Goal: Information Seeking & Learning: Check status

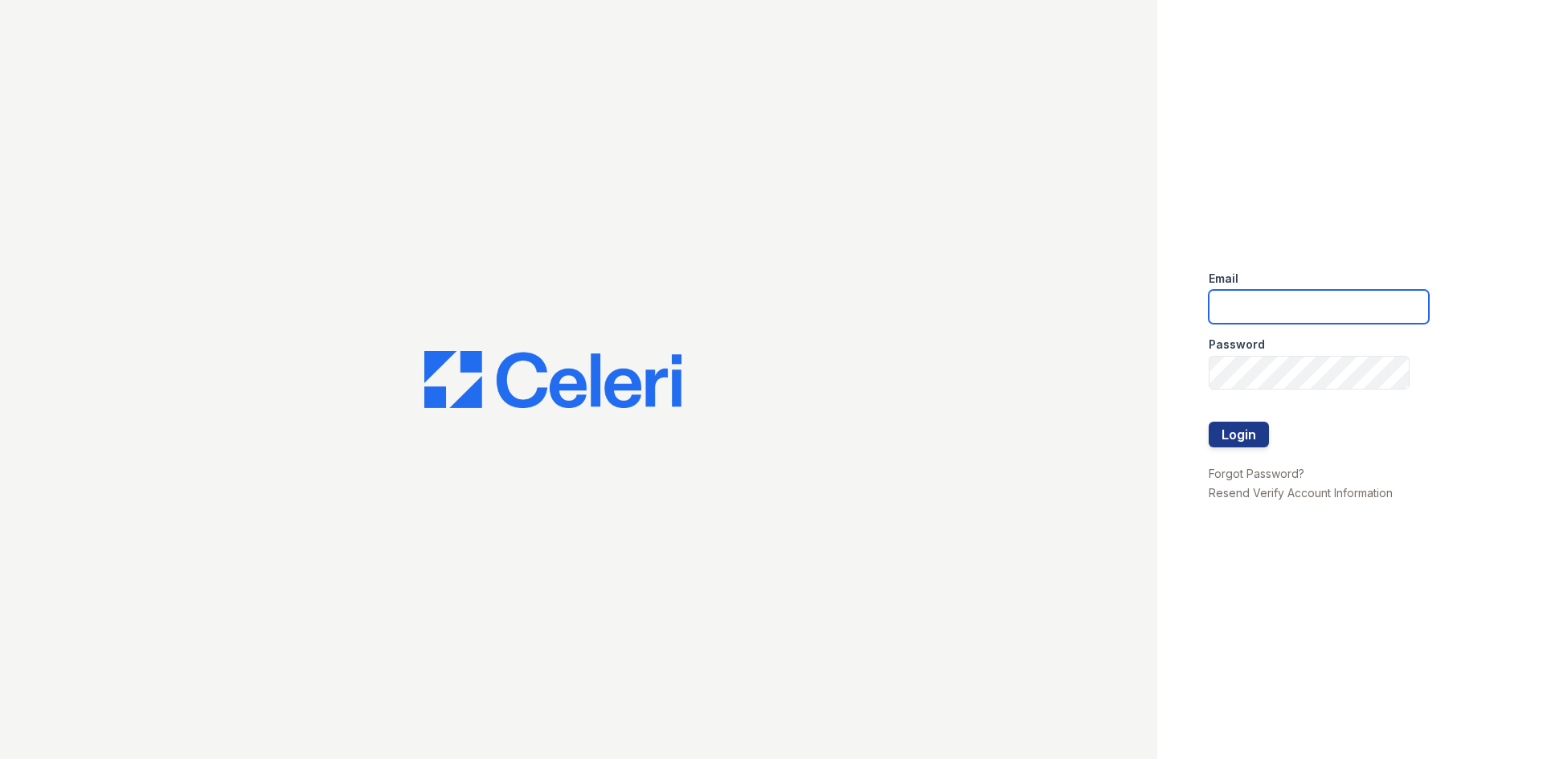
click at [1246, 306] on input "email" at bounding box center [1318, 307] width 220 height 34
type input "wycliff.pm@cafmanagement.com"
drag, startPoint x: 1158, startPoint y: 366, endPoint x: 1134, endPoint y: 356, distance: 25.2
click at [1158, 366] on div "Email wycliff.pm@cafmanagement.com Password Login Forgot Password? Resend Verif…" at bounding box center [1350, 379] width 386 height 759
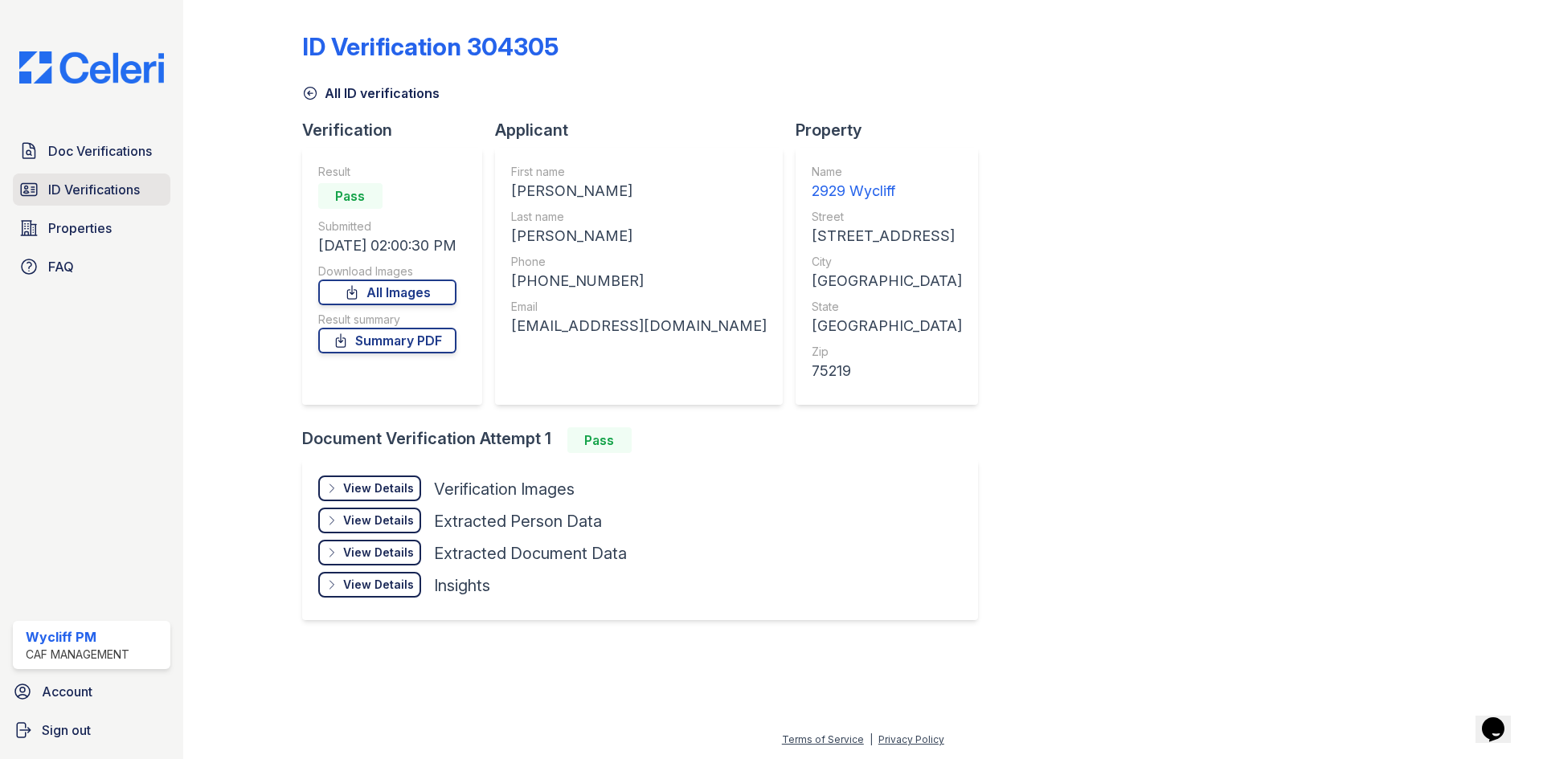
click at [68, 194] on span "ID Verifications" at bounding box center [94, 189] width 92 height 19
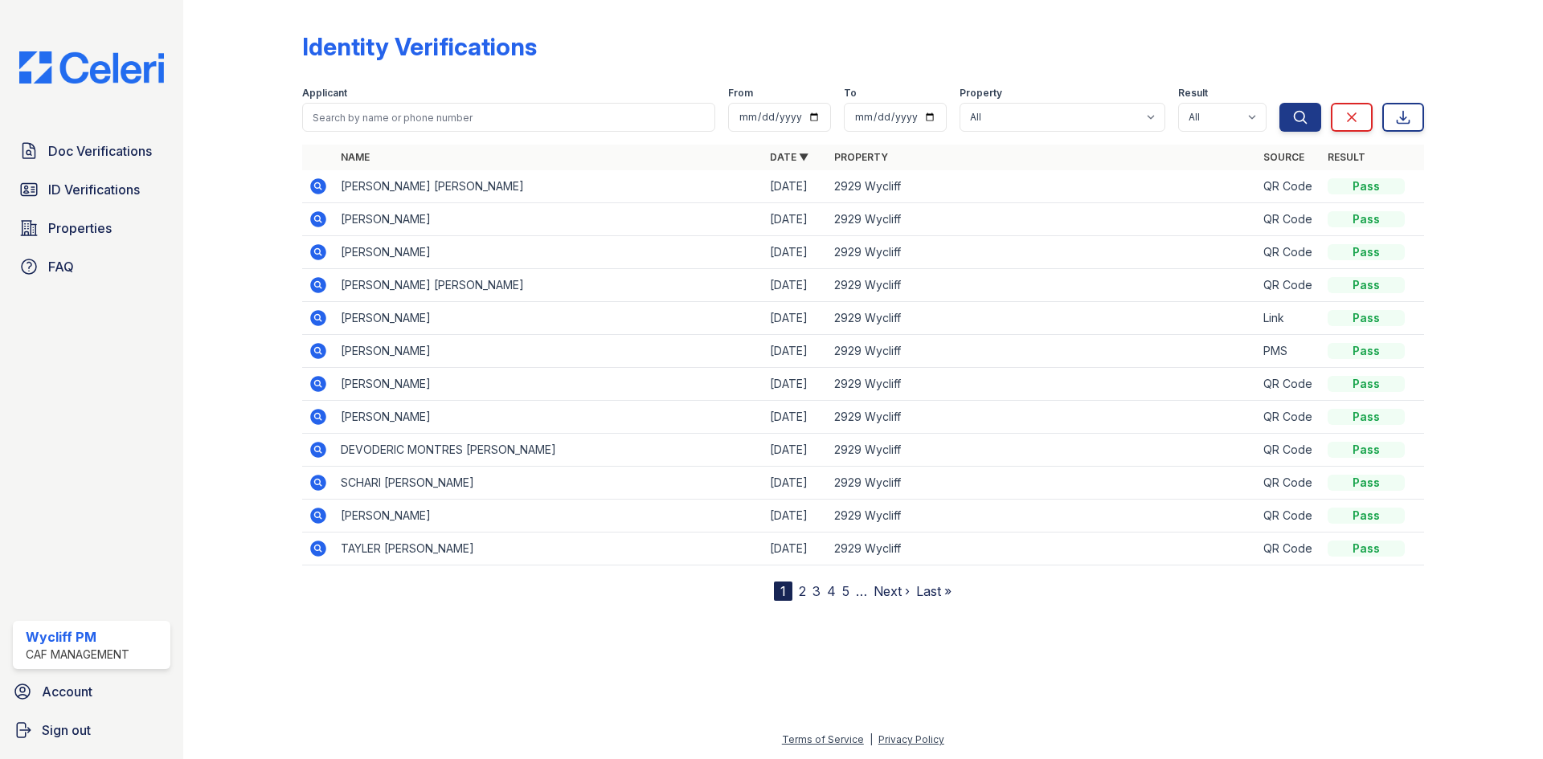
click at [482, 98] on div "Applicant" at bounding box center [508, 95] width 413 height 16
click at [488, 113] on input "search" at bounding box center [508, 117] width 413 height 29
type input "Da"
click at [1279, 103] on button "Search" at bounding box center [1300, 117] width 42 height 29
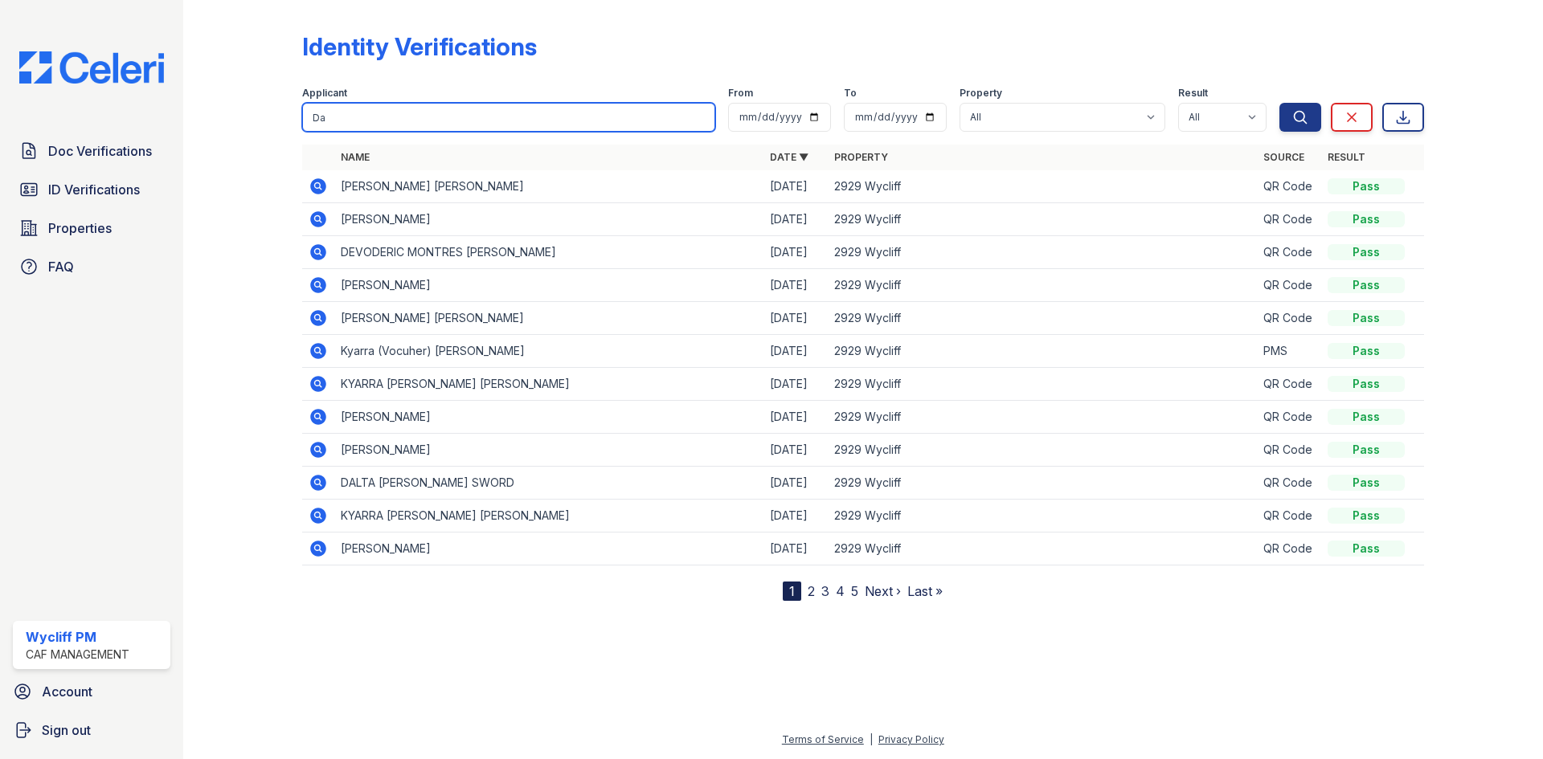
click at [478, 125] on input "Da" at bounding box center [508, 117] width 413 height 29
type input "Daz"
click at [1279, 103] on button "Search" at bounding box center [1300, 117] width 42 height 29
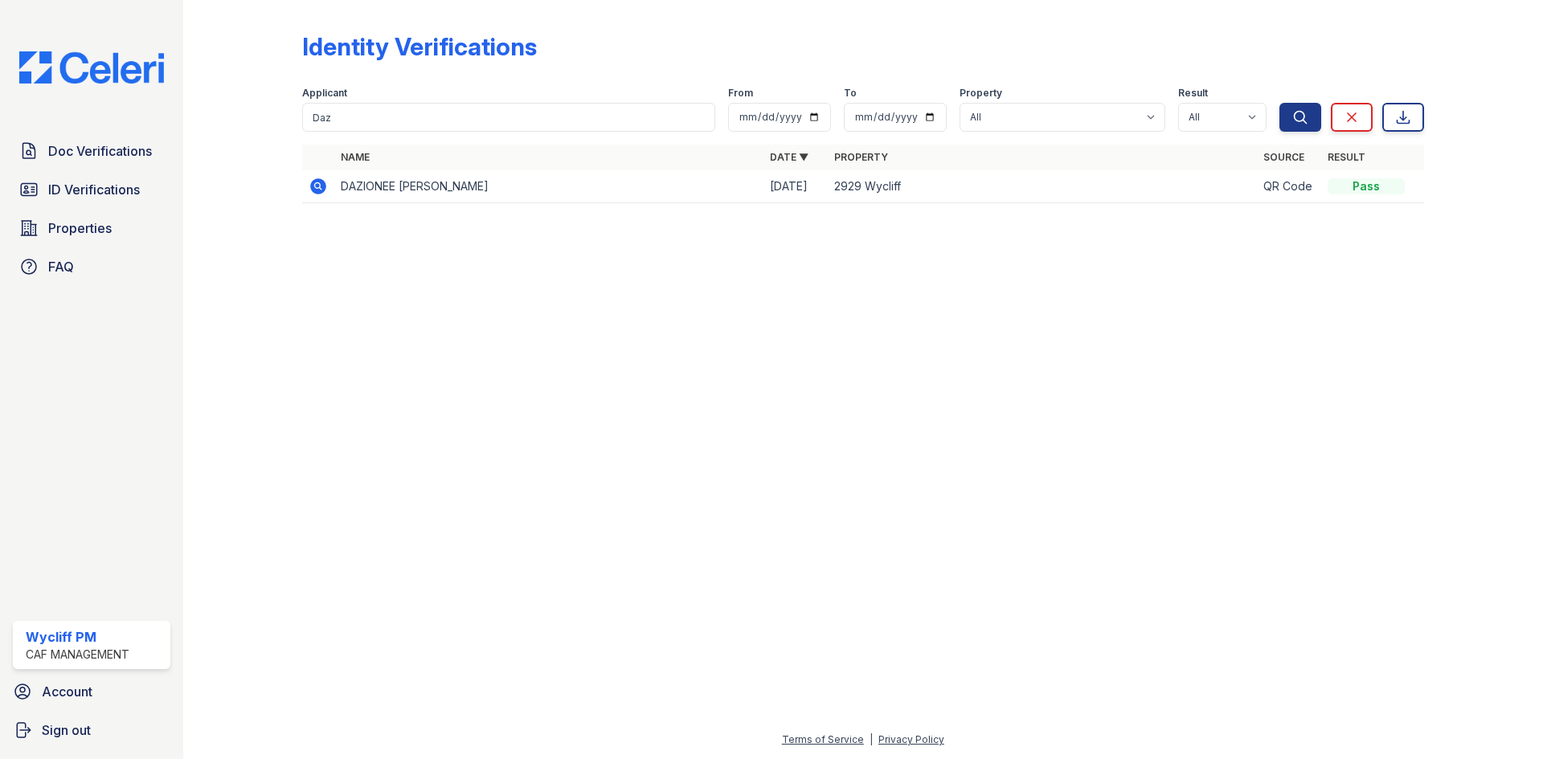
click at [316, 187] on icon at bounding box center [318, 186] width 19 height 19
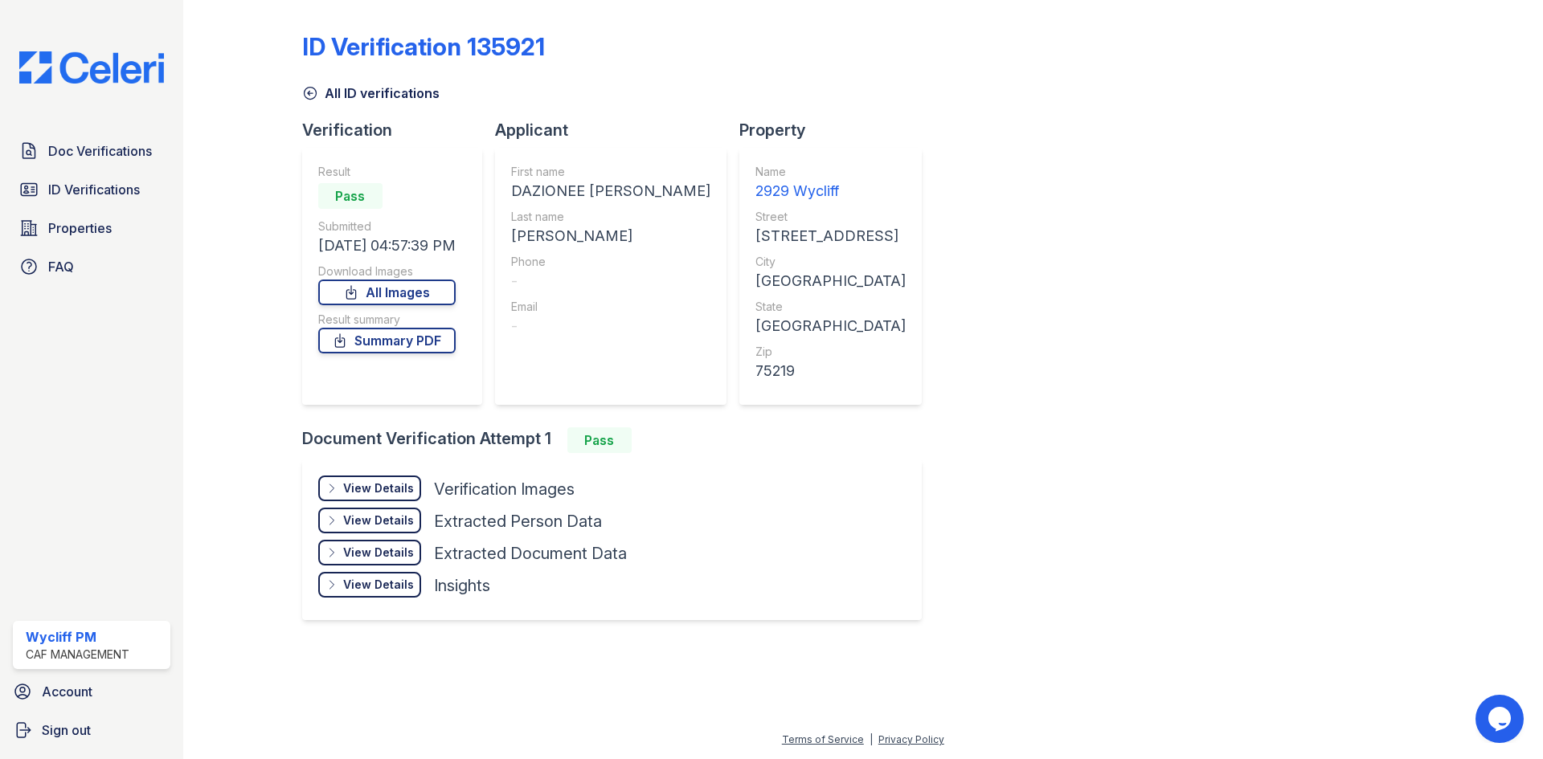
click at [407, 492] on div "View Details" at bounding box center [378, 488] width 71 height 16
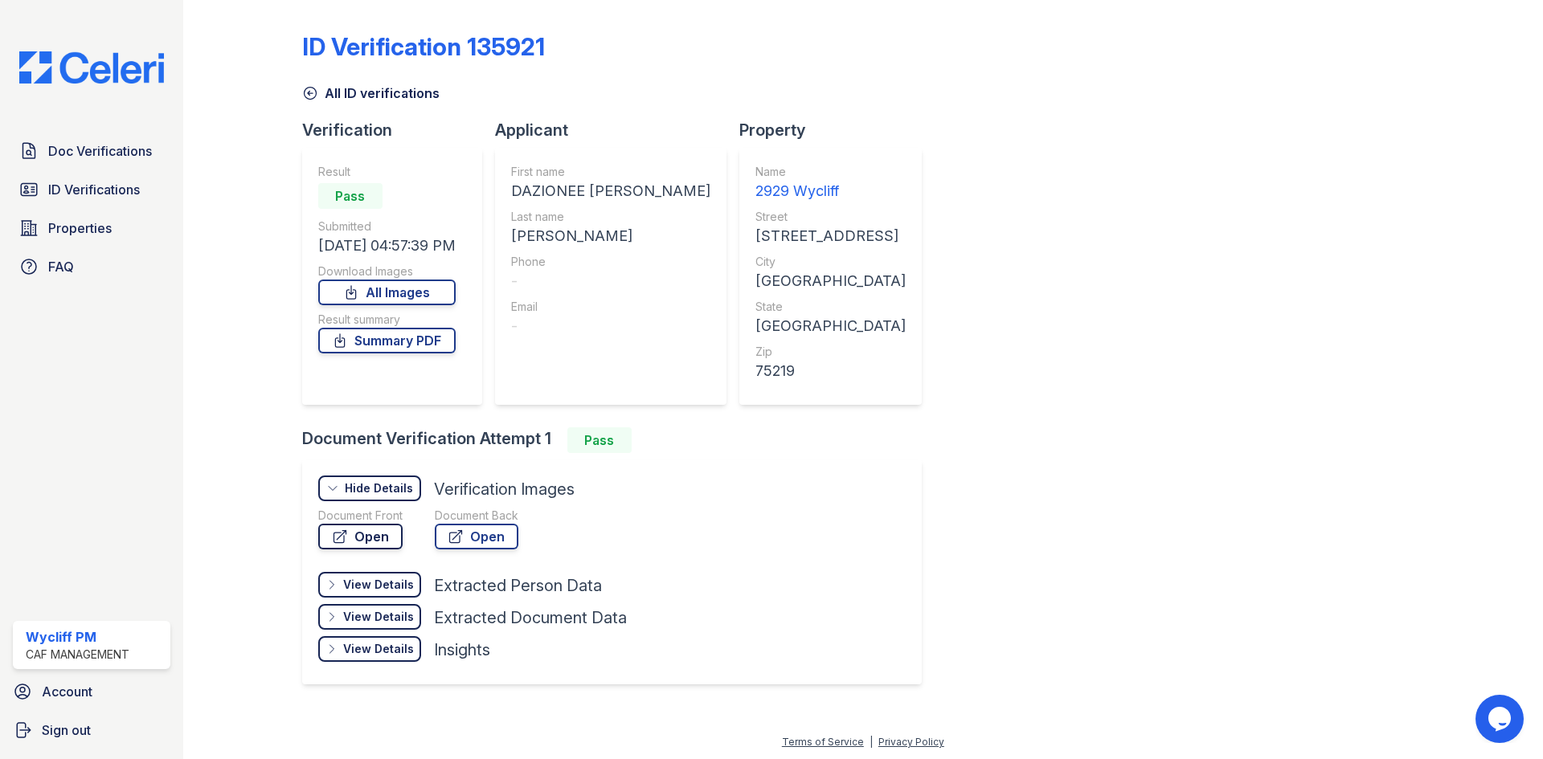
click at [365, 543] on link "Open" at bounding box center [360, 537] width 84 height 26
click at [311, 96] on icon at bounding box center [310, 93] width 16 height 16
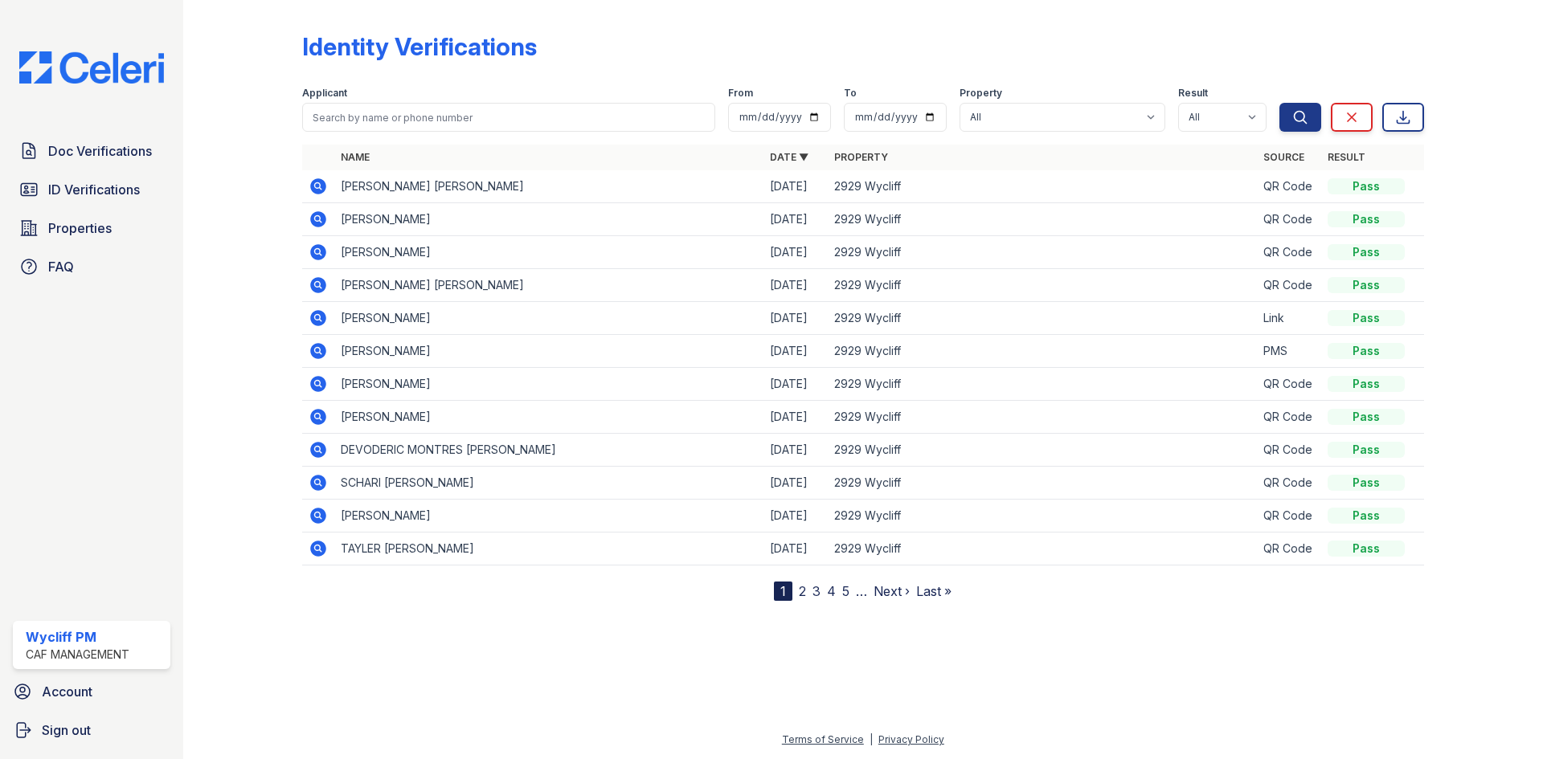
click at [395, 131] on form "Applicant From To Property All 2929 Wycliff Result All Pass Fail Caution Resubm…" at bounding box center [863, 106] width 1122 height 64
click at [390, 116] on input "search" at bounding box center [508, 117] width 413 height 29
type input "Daz"
click at [1279, 103] on button "Search" at bounding box center [1300, 117] width 42 height 29
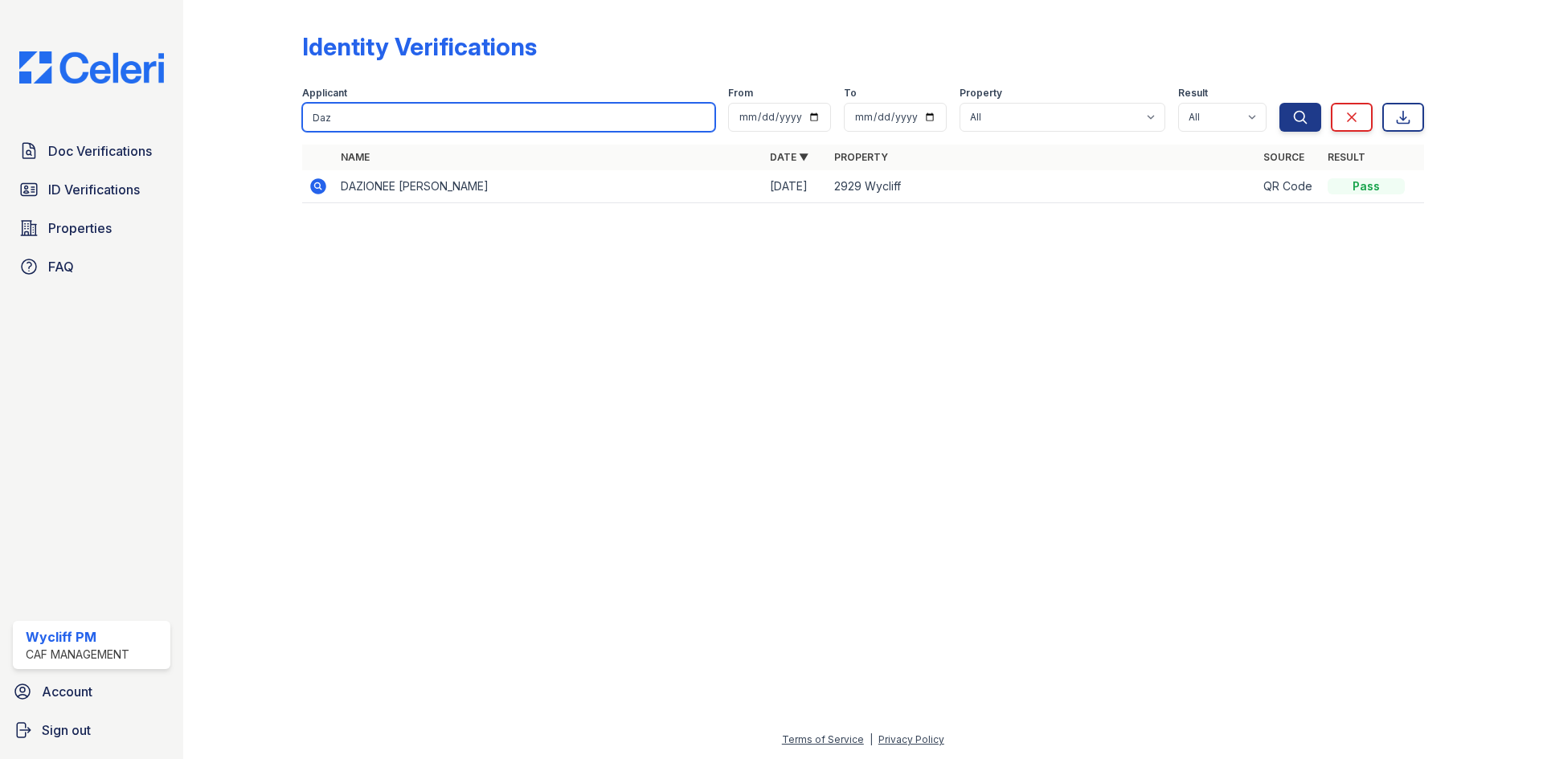
click at [445, 124] on input "Daz" at bounding box center [508, 117] width 413 height 29
click at [390, 130] on input "Daz" at bounding box center [508, 117] width 413 height 29
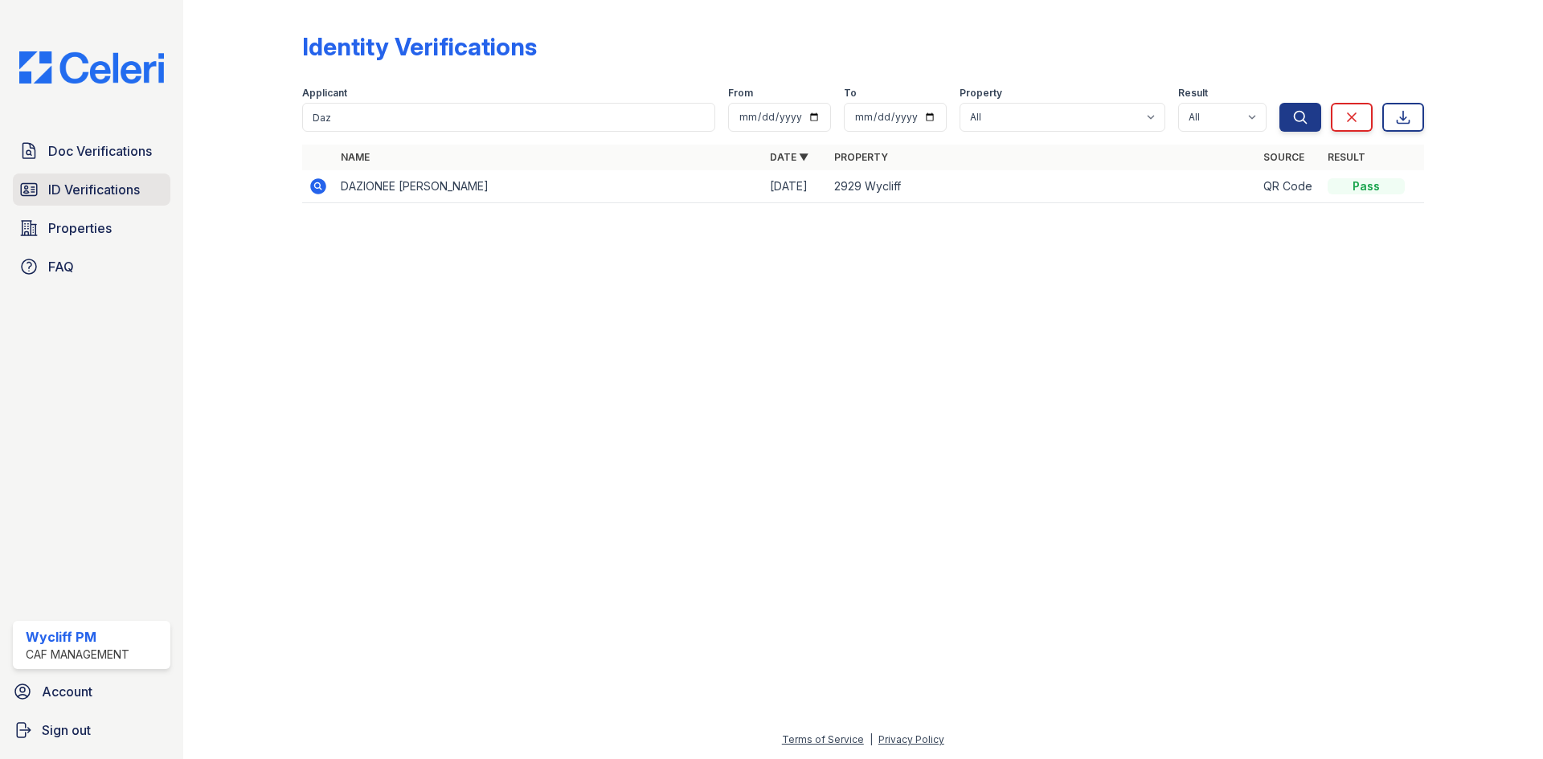
click at [144, 186] on link "ID Verifications" at bounding box center [91, 190] width 157 height 32
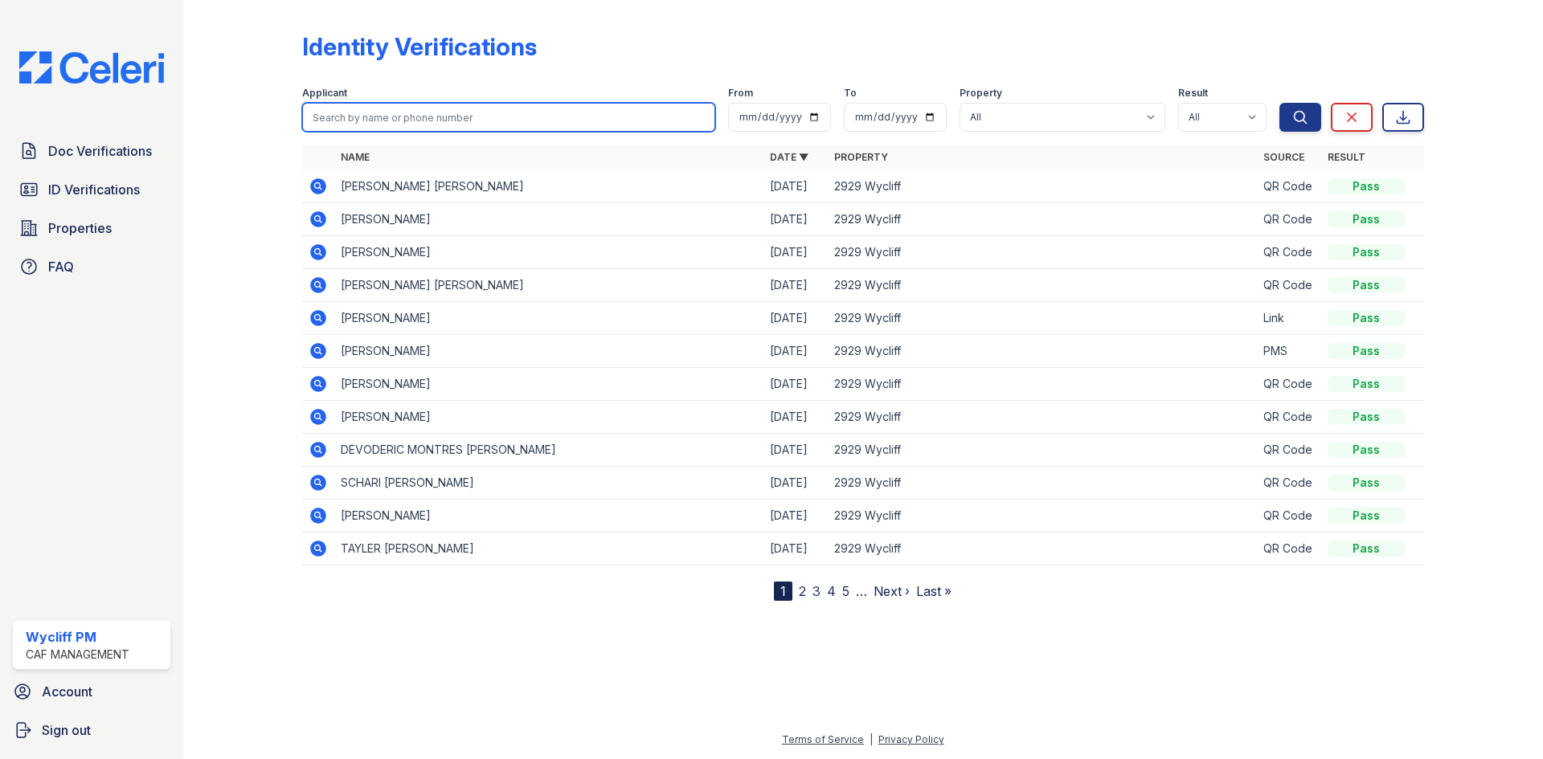
click at [444, 115] on input "search" at bounding box center [508, 117] width 413 height 29
type input "Dazhane"
click at [1279, 103] on button "Search" at bounding box center [1300, 117] width 42 height 29
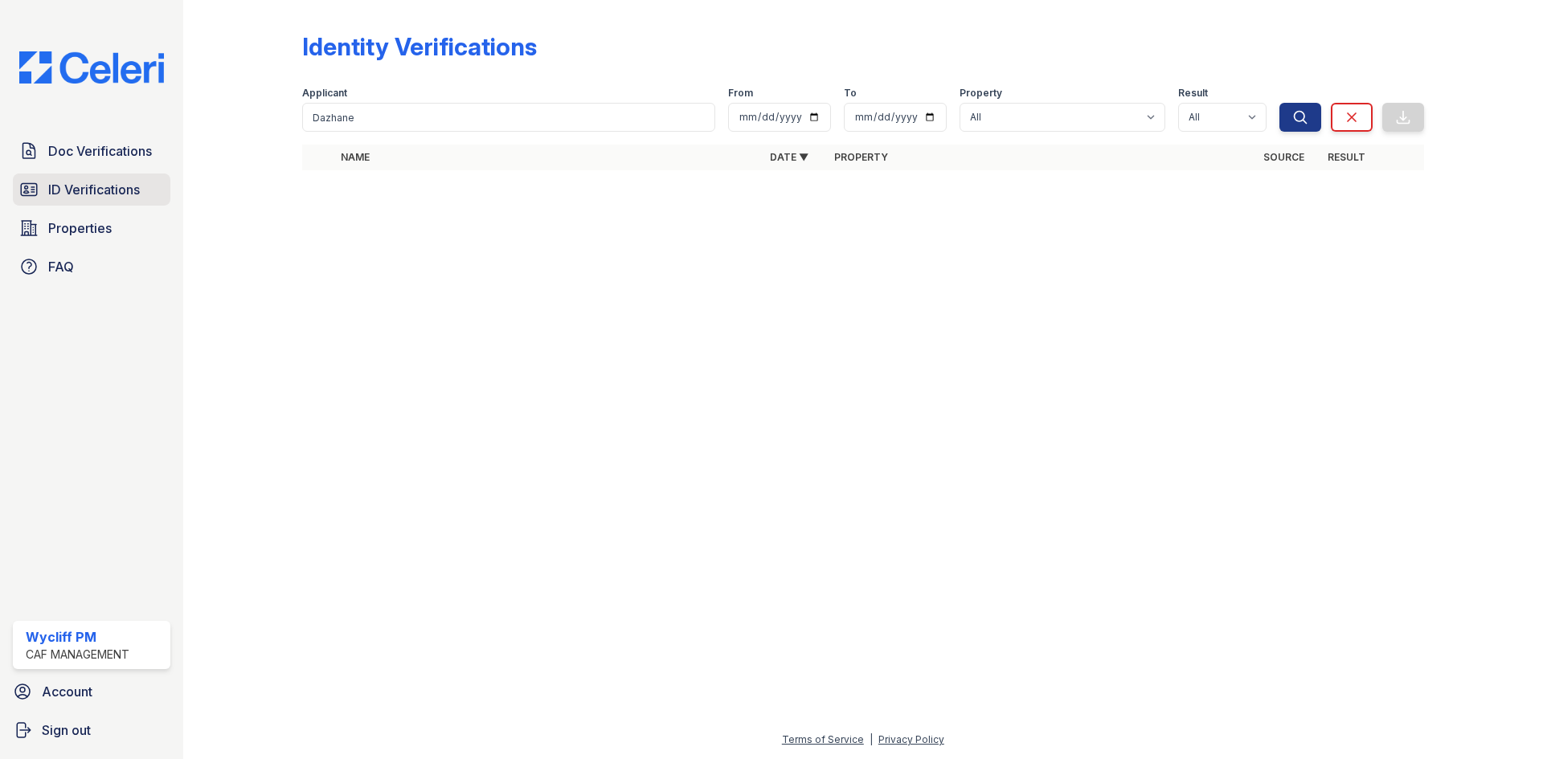
click at [98, 184] on span "ID Verifications" at bounding box center [94, 189] width 92 height 19
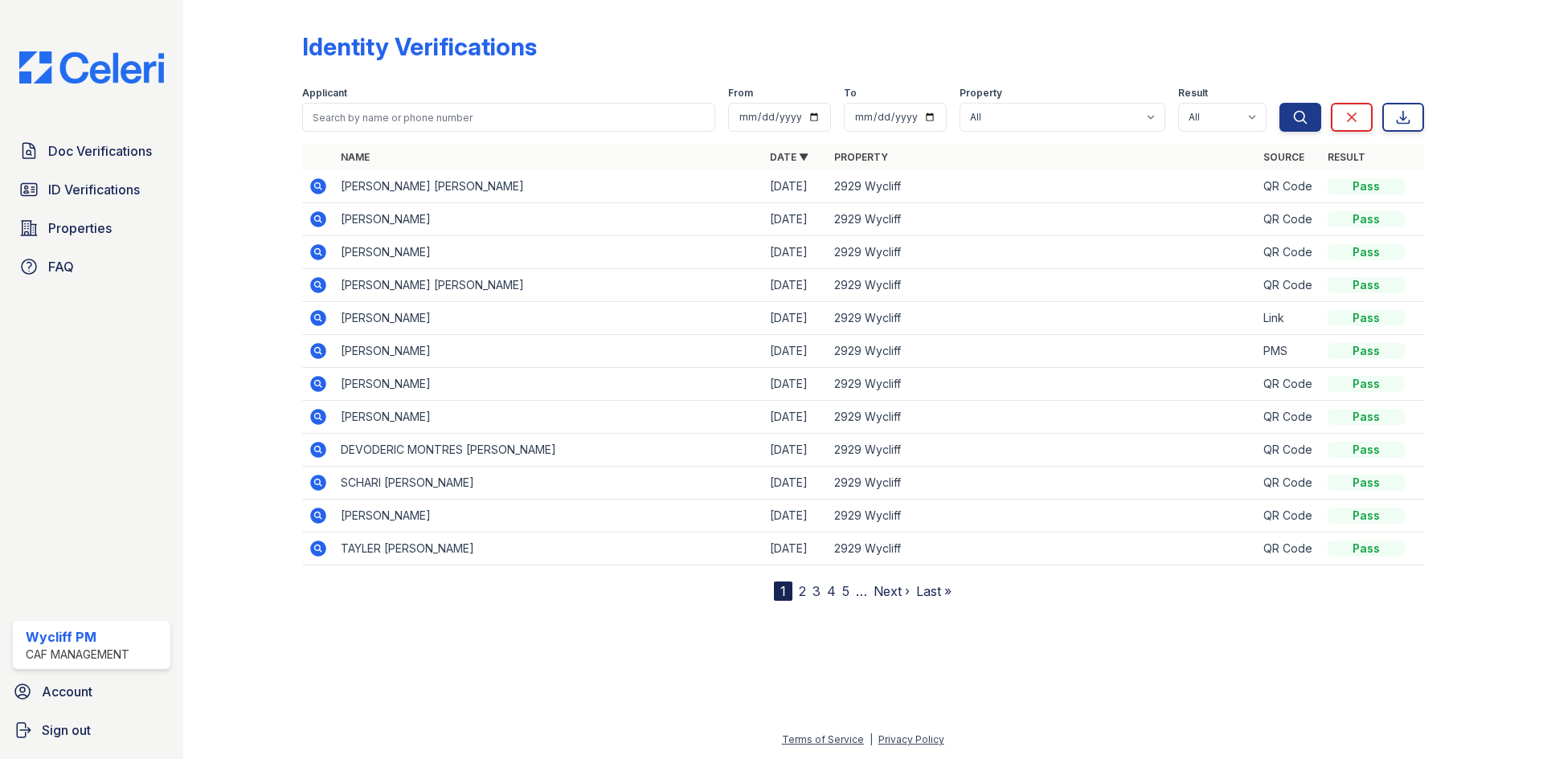
click at [232, 194] on div at bounding box center [255, 303] width 93 height 595
